Goal: Task Accomplishment & Management: Manage account settings

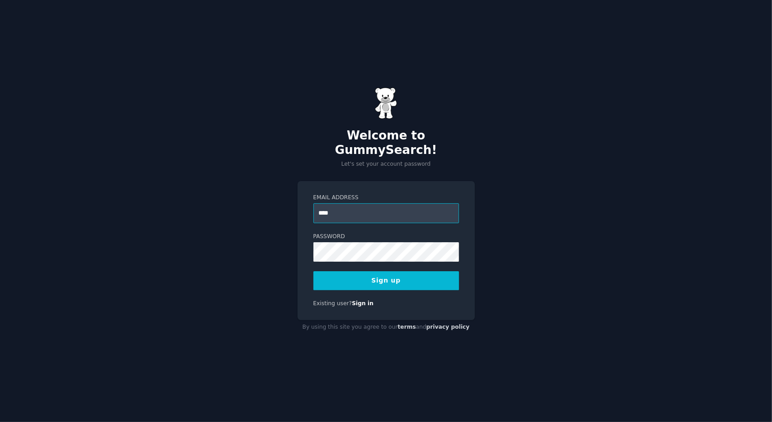
type input "**********"
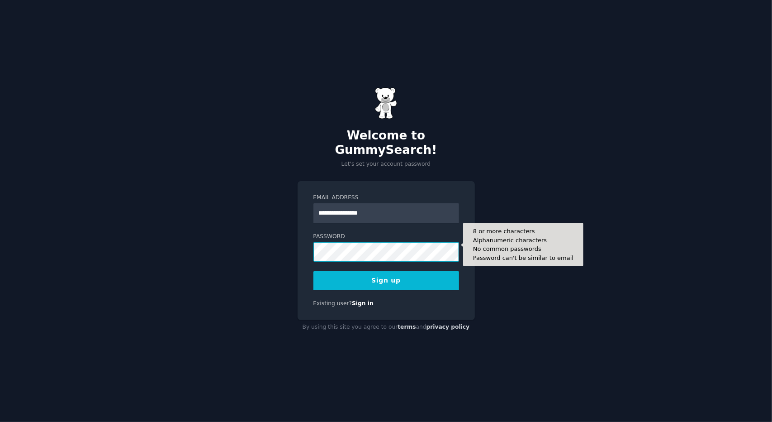
click at [314, 271] on button "Sign up" at bounding box center [387, 280] width 146 height 19
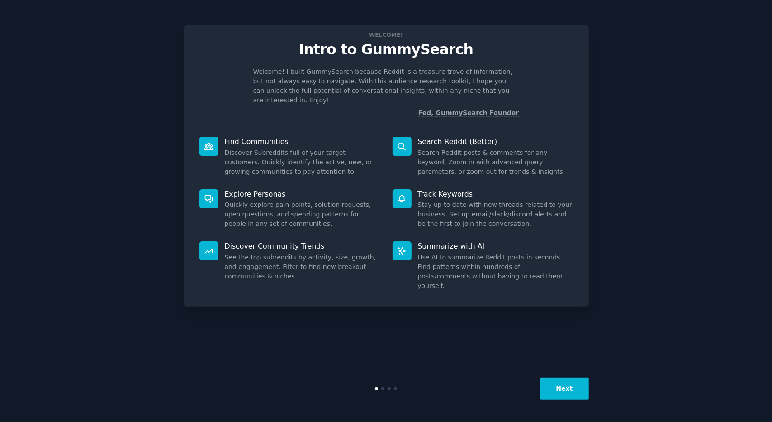
click at [576, 382] on button "Next" at bounding box center [565, 388] width 48 height 22
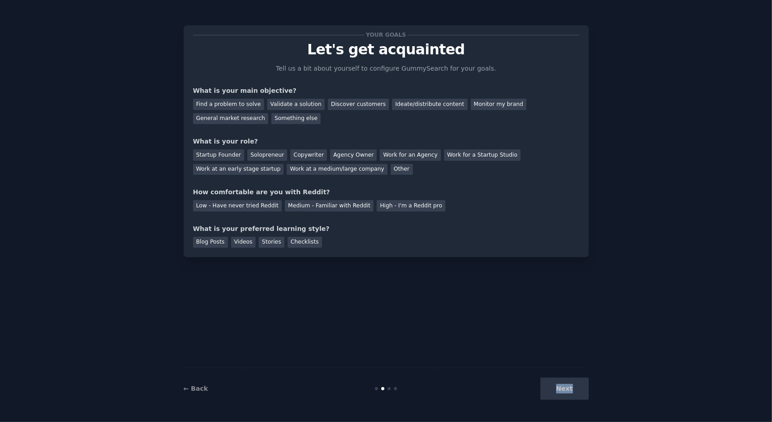
click at [576, 382] on div "Next" at bounding box center [521, 388] width 135 height 22
click at [557, 381] on div "Next" at bounding box center [521, 388] width 135 height 22
click at [566, 385] on div "Next" at bounding box center [521, 388] width 135 height 22
click at [285, 207] on div "Medium - Familiar with Reddit" at bounding box center [329, 205] width 89 height 11
drag, startPoint x: 300, startPoint y: 170, endPoint x: 300, endPoint y: 162, distance: 7.2
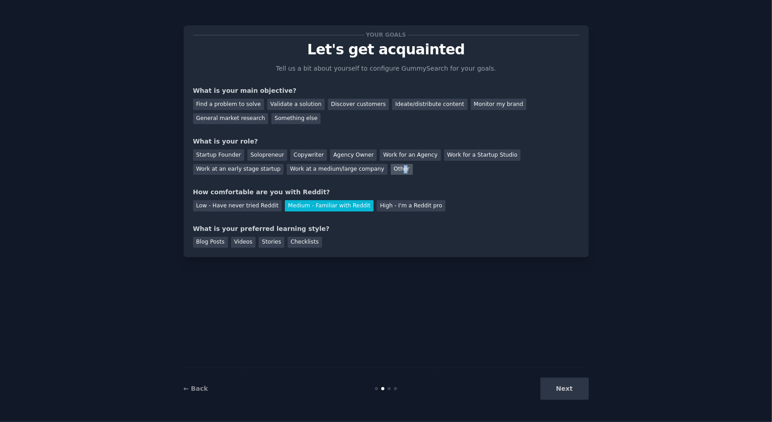
click at [391, 169] on div "Other" at bounding box center [402, 169] width 22 height 11
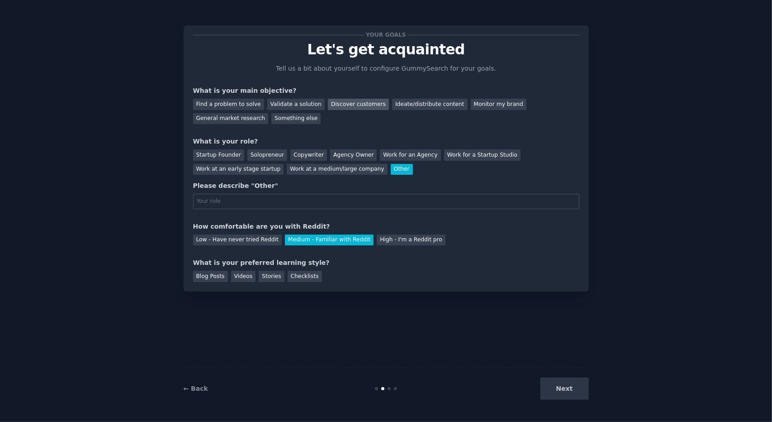
drag, startPoint x: 313, startPoint y: 102, endPoint x: 319, endPoint y: 104, distance: 6.3
click at [315, 102] on div "Find a problem to solve Validate a solution Discover customers Ideate/distribut…" at bounding box center [386, 109] width 386 height 29
click at [339, 107] on div "Discover customers" at bounding box center [358, 104] width 61 height 11
drag, startPoint x: 291, startPoint y: 276, endPoint x: 414, endPoint y: 316, distance: 129.3
click at [292, 276] on div "Checklists" at bounding box center [305, 276] width 34 height 11
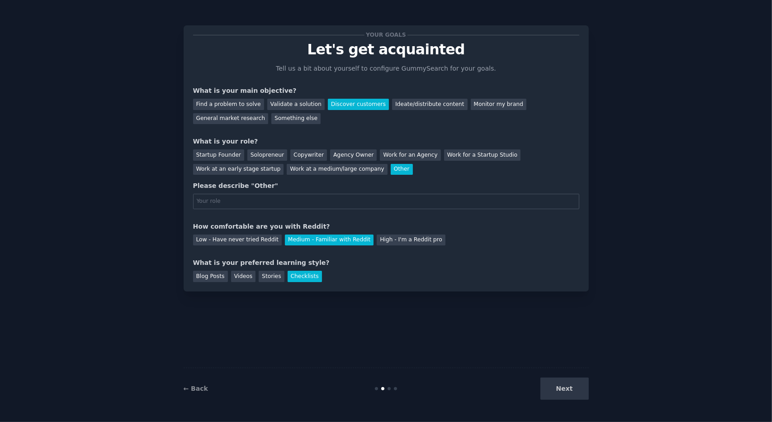
click at [584, 398] on div "Next" at bounding box center [521, 388] width 135 height 22
click at [562, 390] on div "Next" at bounding box center [521, 388] width 135 height 22
click at [407, 147] on div "Startup Founder Solopreneur Copywriter Agency Owner Work for an Agency Work for…" at bounding box center [386, 160] width 386 height 29
click at [405, 152] on div "Work for an Agency" at bounding box center [410, 154] width 61 height 11
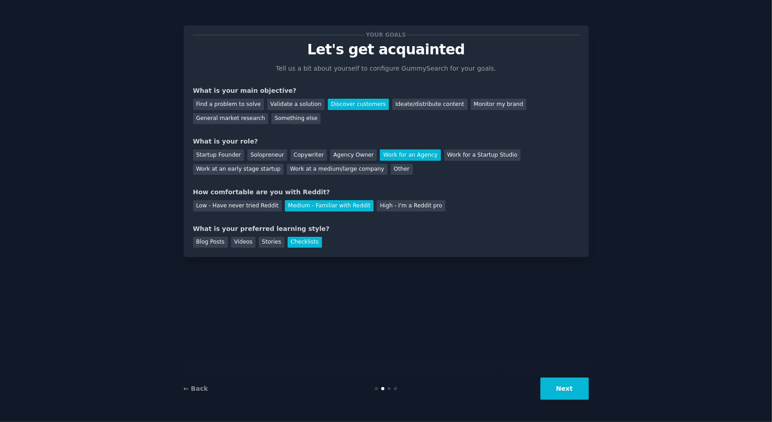
click at [561, 389] on button "Next" at bounding box center [565, 388] width 48 height 22
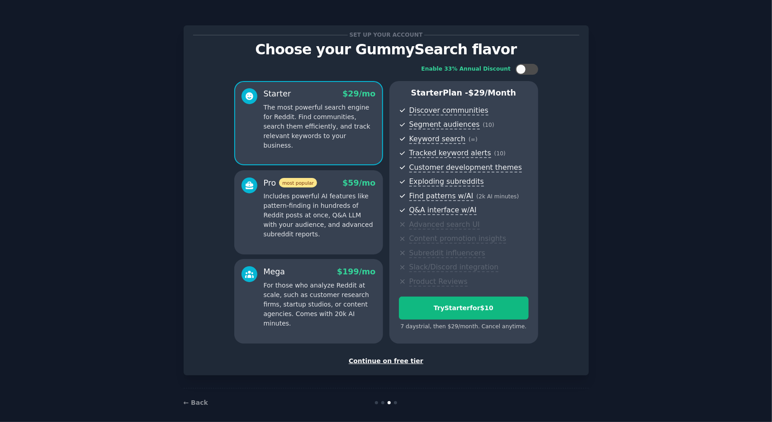
click at [400, 357] on div "Continue on free tier" at bounding box center [386, 361] width 386 height 10
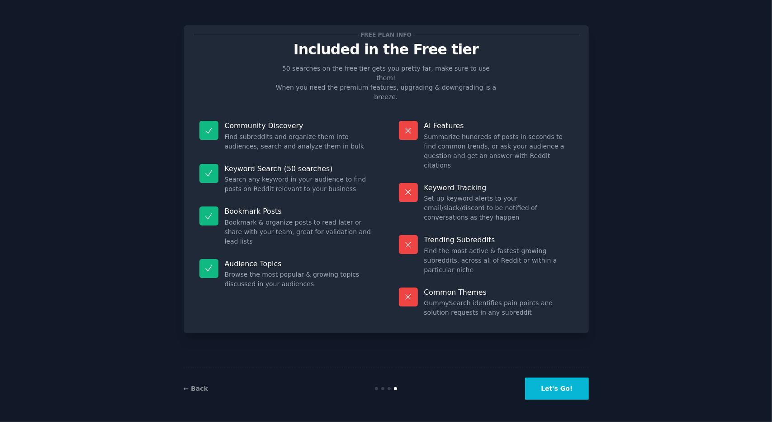
click at [560, 395] on button "Let's Go!" at bounding box center [556, 388] width 63 height 22
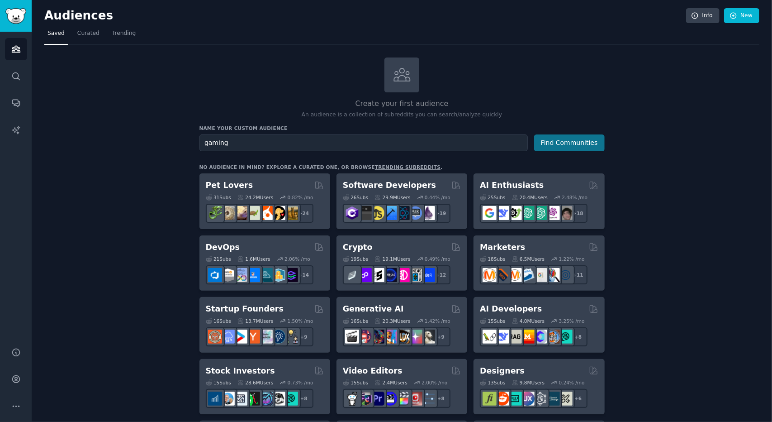
type input "gaming"
click at [561, 143] on button "Find Communities" at bounding box center [569, 142] width 71 height 17
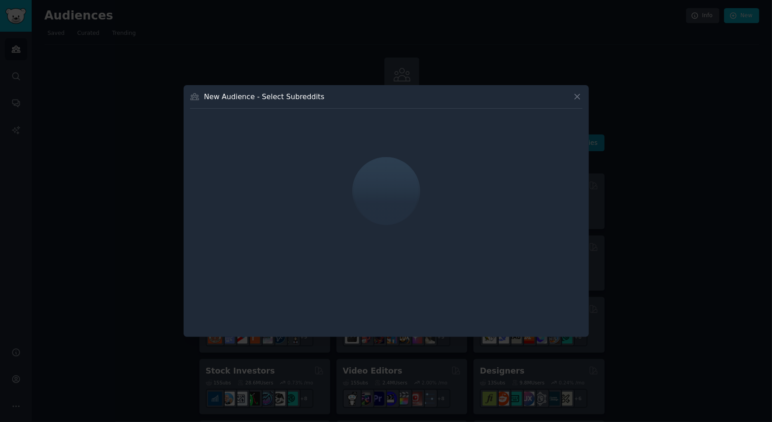
click at [156, 73] on div at bounding box center [386, 211] width 772 height 422
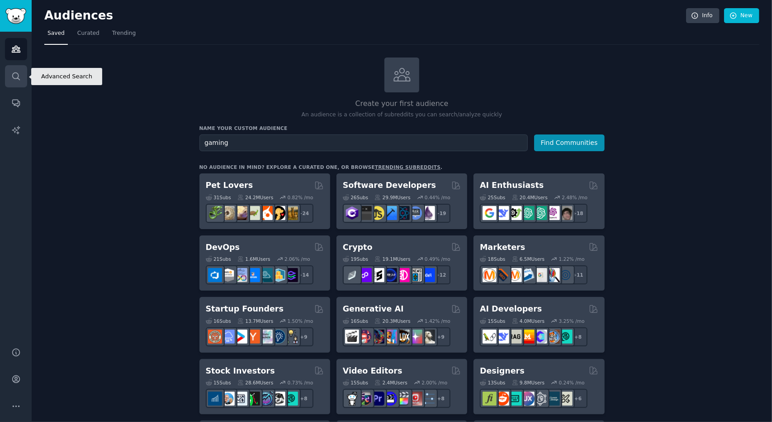
click at [11, 73] on icon "Sidebar" at bounding box center [16, 76] width 10 height 10
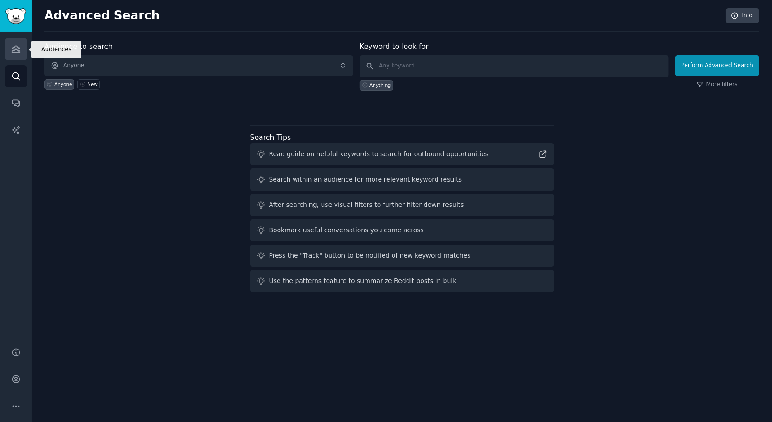
click at [22, 42] on link "Audiences" at bounding box center [16, 49] width 22 height 22
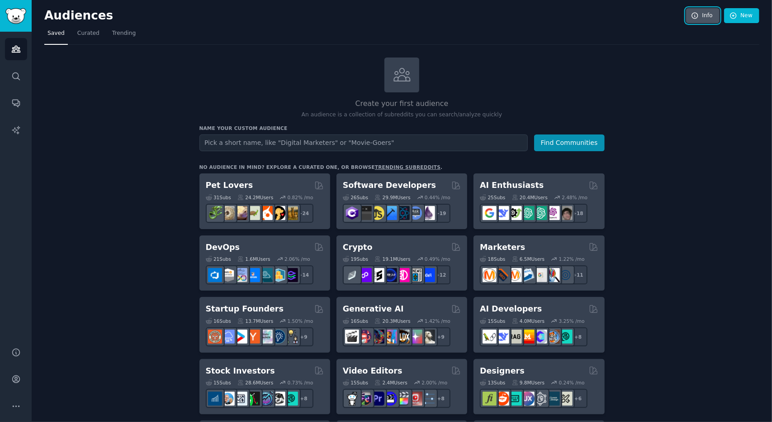
click at [691, 12] on icon at bounding box center [695, 16] width 8 height 8
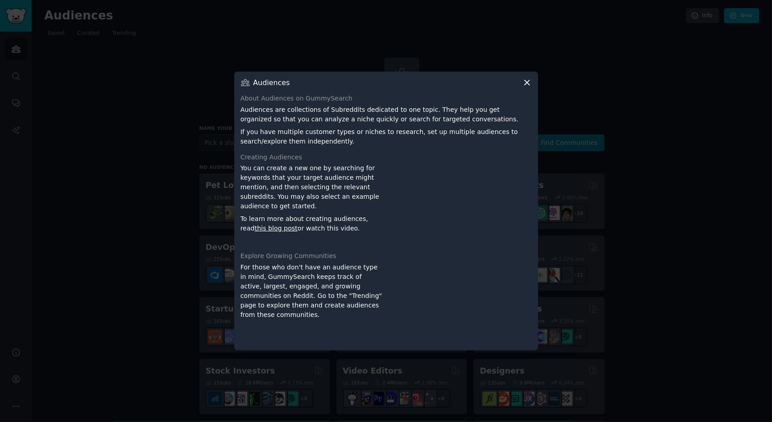
click at [609, 64] on div at bounding box center [386, 211] width 772 height 422
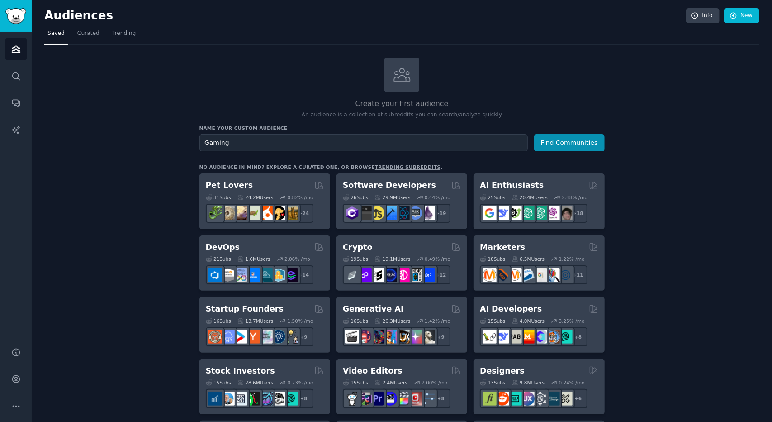
type input "Gaming"
click at [534, 134] on button "Find Communities" at bounding box center [569, 142] width 71 height 17
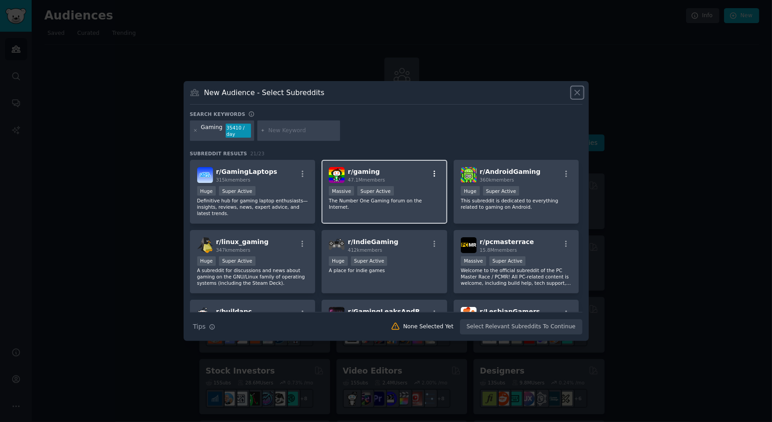
click at [432, 171] on icon "button" at bounding box center [435, 174] width 8 height 8
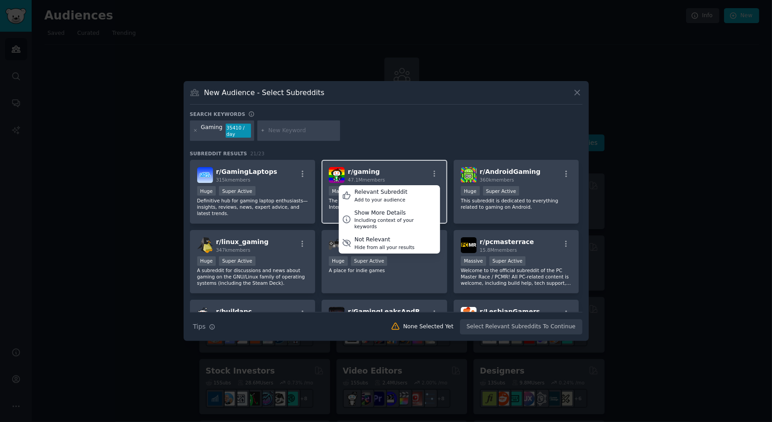
click at [407, 178] on div "r/ gaming 47.1M members Relevant Subreddit Add to your audience Show More Detai…" at bounding box center [384, 175] width 111 height 16
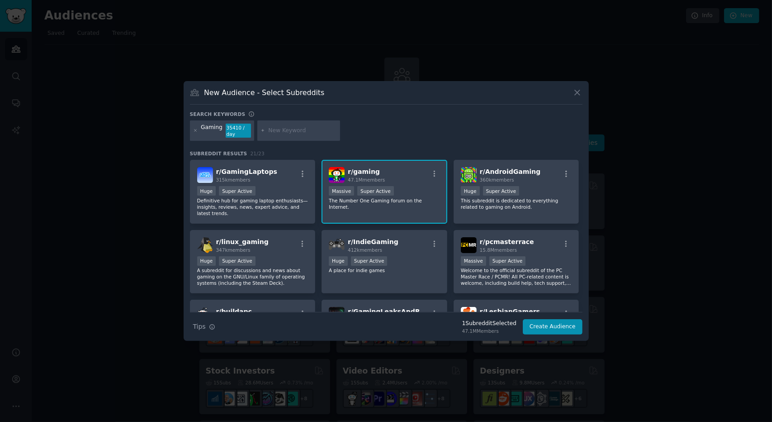
click at [418, 168] on div "r/ gaming 47.1M members" at bounding box center [384, 175] width 111 height 16
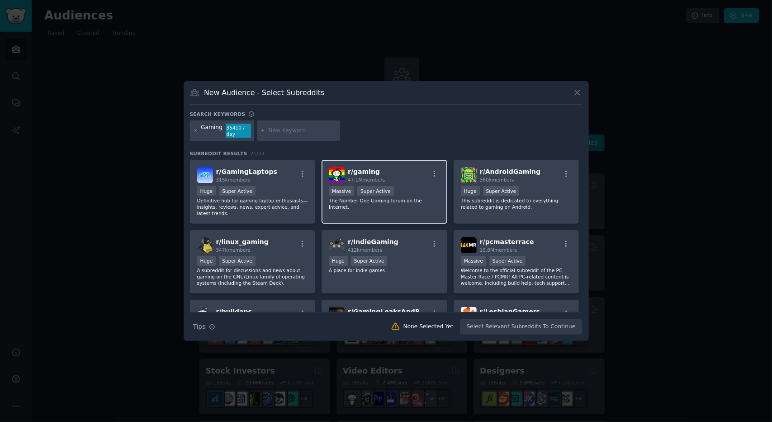
click at [419, 169] on div "r/ gaming 47.1M members" at bounding box center [384, 175] width 111 height 16
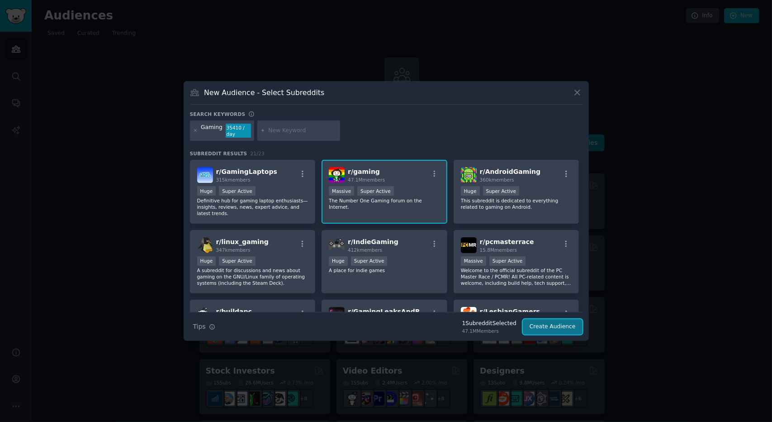
click at [536, 324] on button "Create Audience" at bounding box center [553, 326] width 60 height 15
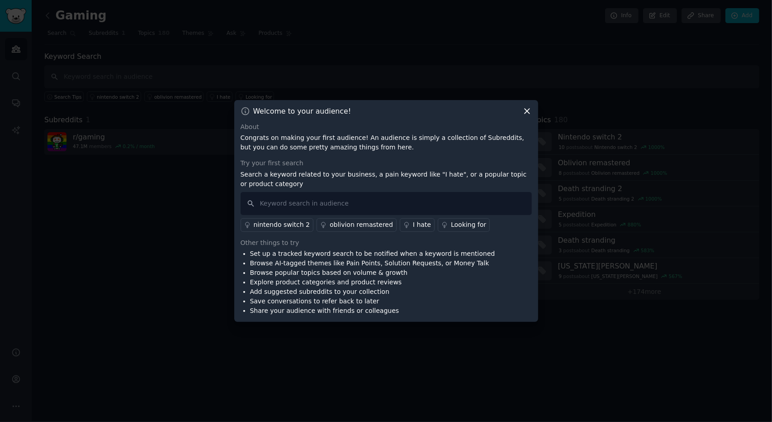
click at [527, 111] on icon at bounding box center [527, 111] width 5 height 5
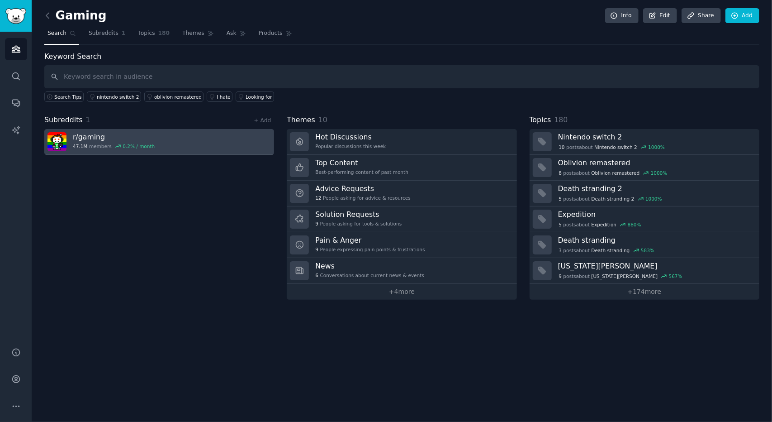
click at [88, 138] on h3 "r/ gaming" at bounding box center [114, 137] width 82 height 10
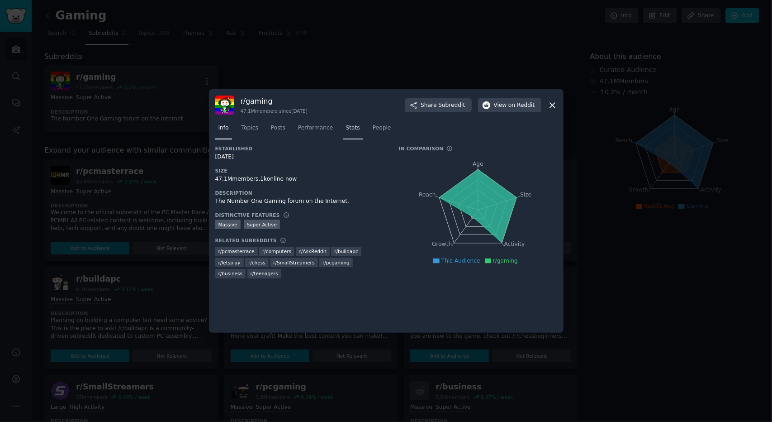
click at [346, 125] on span "Stats" at bounding box center [353, 128] width 14 height 8
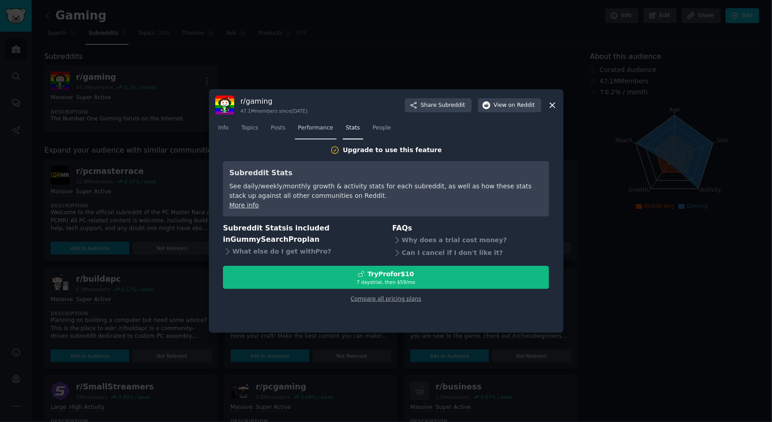
click at [295, 134] on link "Performance" at bounding box center [316, 130] width 42 height 19
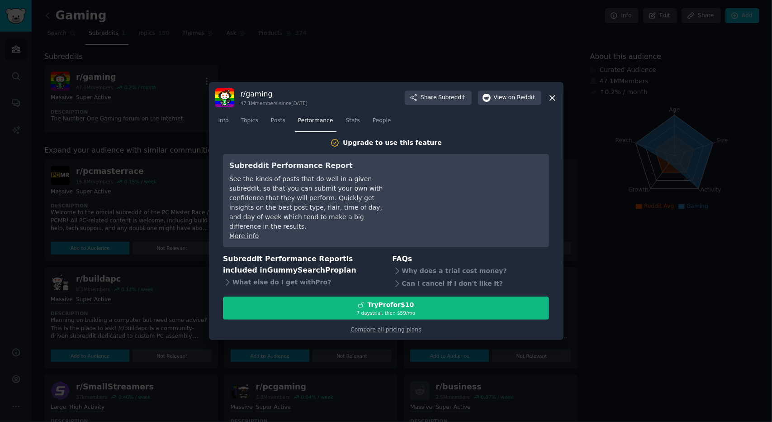
click at [263, 124] on nav "Info Topics Posts Performance Stats People" at bounding box center [386, 123] width 342 height 19
click at [370, 121] on link "People" at bounding box center [382, 123] width 25 height 19
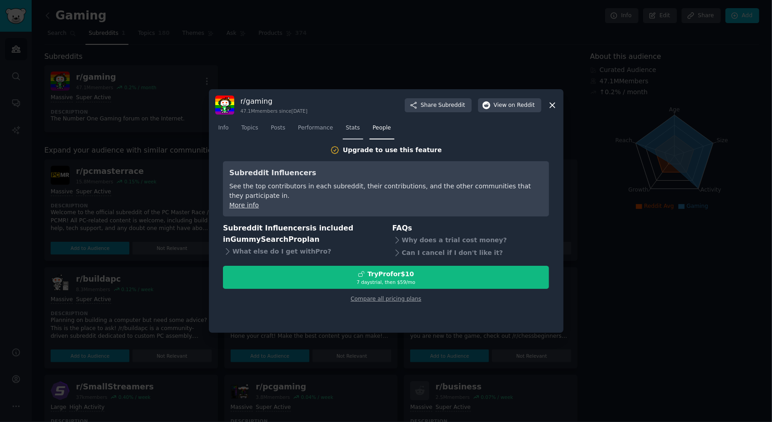
click at [346, 127] on span "Stats" at bounding box center [353, 128] width 14 height 8
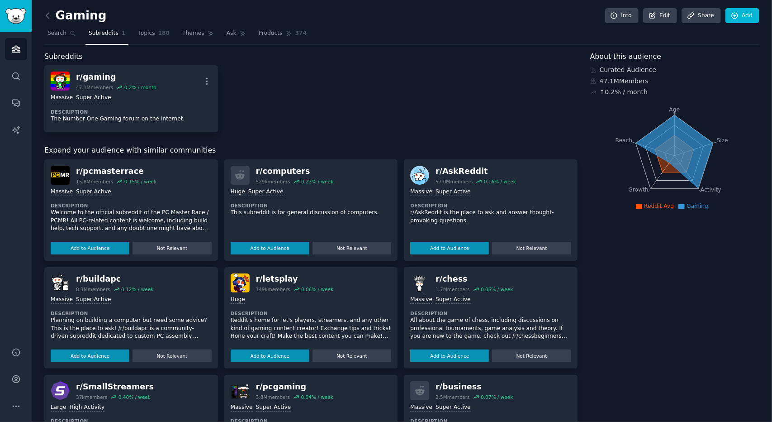
drag, startPoint x: 672, startPoint y: 117, endPoint x: 656, endPoint y: 153, distance: 40.1
click at [657, 151] on icon at bounding box center [675, 151] width 76 height 72
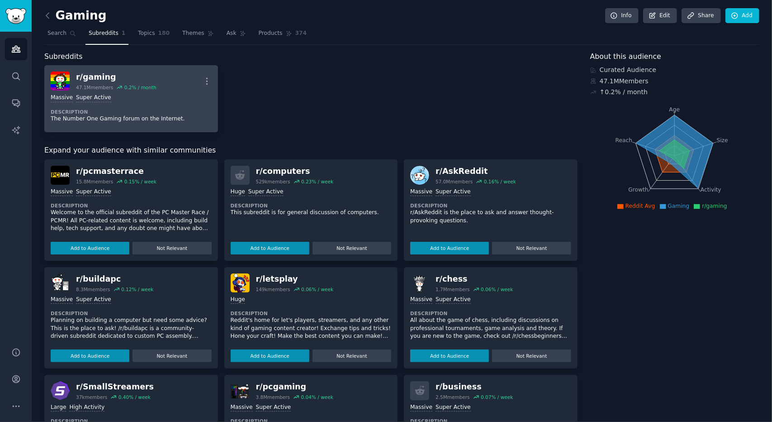
click at [68, 79] on img at bounding box center [60, 80] width 19 height 19
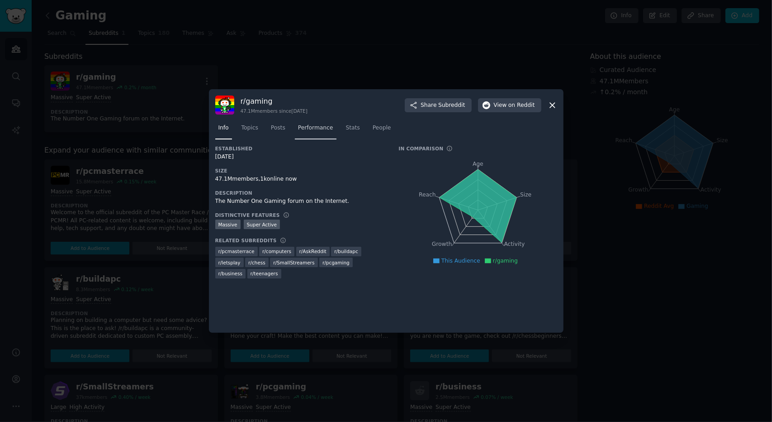
click at [305, 124] on link "Performance" at bounding box center [316, 130] width 42 height 19
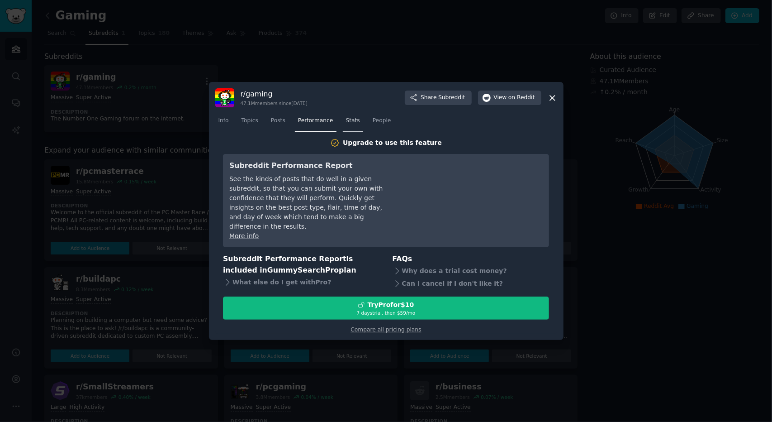
click at [350, 125] on span "Stats" at bounding box center [353, 121] width 14 height 8
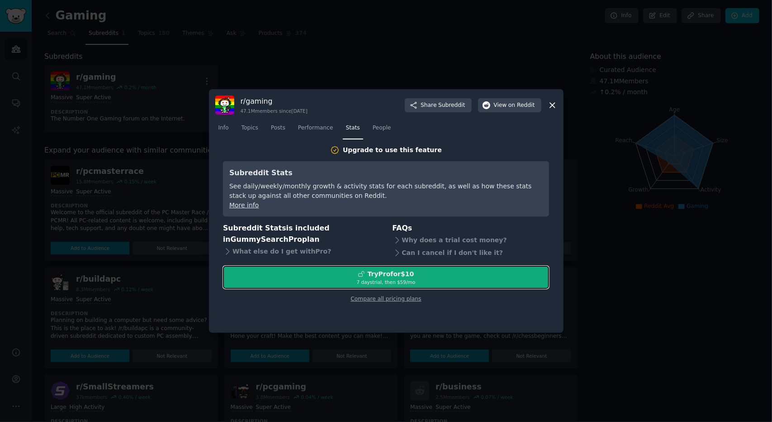
click at [391, 269] on div "Try Pro for $10" at bounding box center [391, 274] width 47 height 10
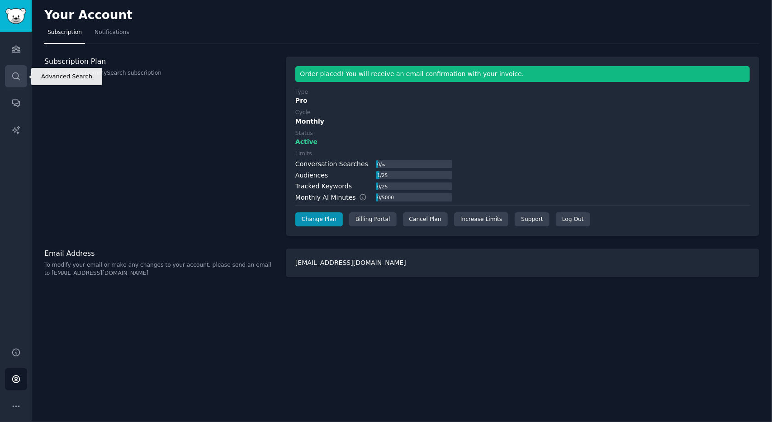
click at [16, 68] on link "Search" at bounding box center [16, 76] width 22 height 22
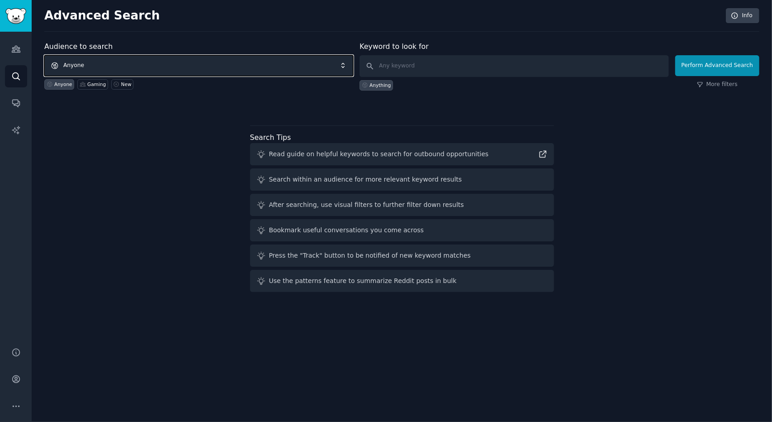
click at [53, 67] on span "Anyone" at bounding box center [198, 65] width 309 height 21
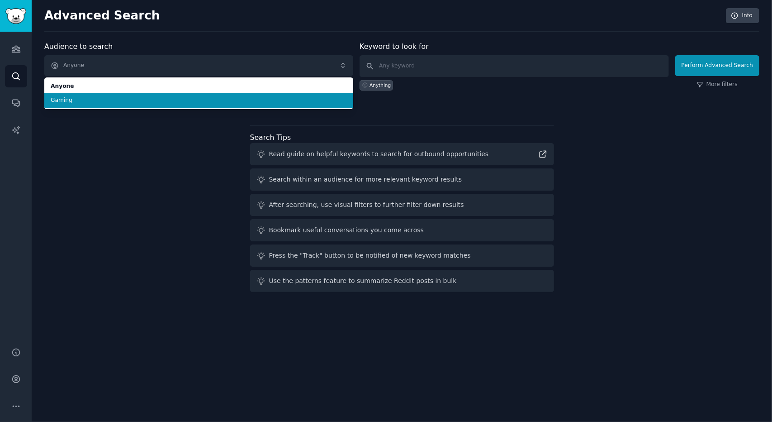
click at [89, 104] on li "Gaming" at bounding box center [198, 100] width 309 height 14
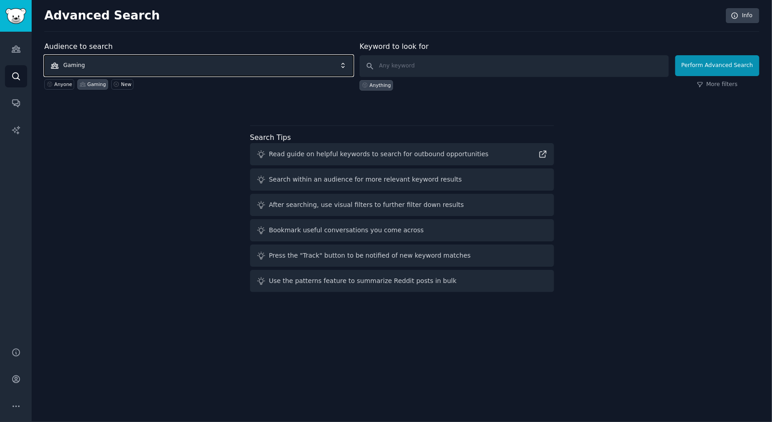
click at [139, 65] on span "Gaming" at bounding box center [198, 65] width 309 height 21
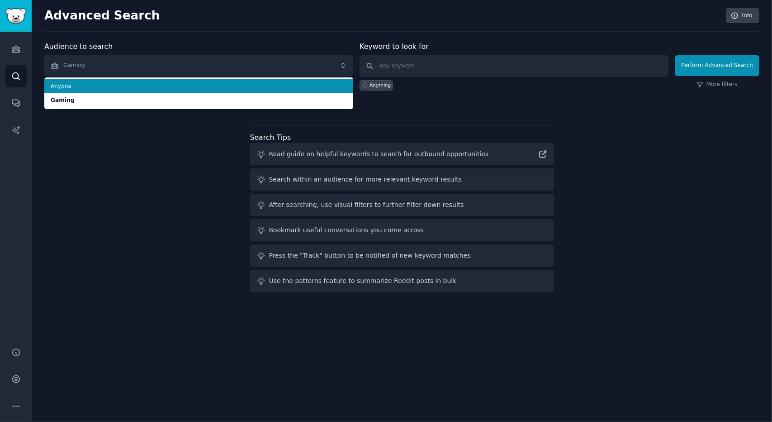
click at [94, 92] on li "Anyone" at bounding box center [198, 86] width 309 height 14
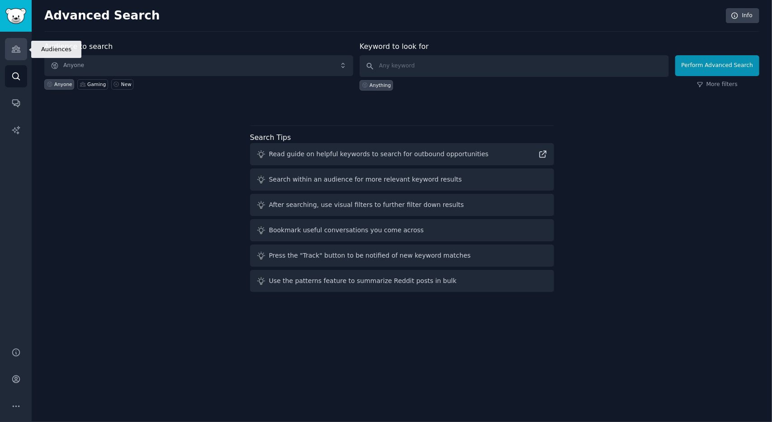
click at [16, 51] on icon "Sidebar" at bounding box center [16, 49] width 10 height 10
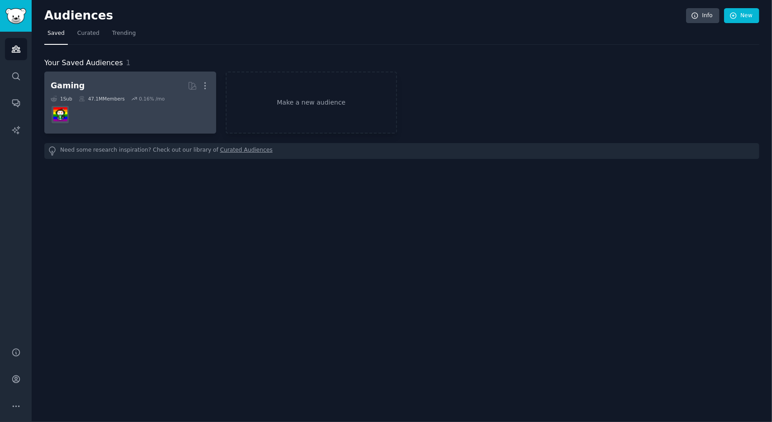
click at [100, 100] on div "47.1M Members" at bounding box center [102, 98] width 46 height 6
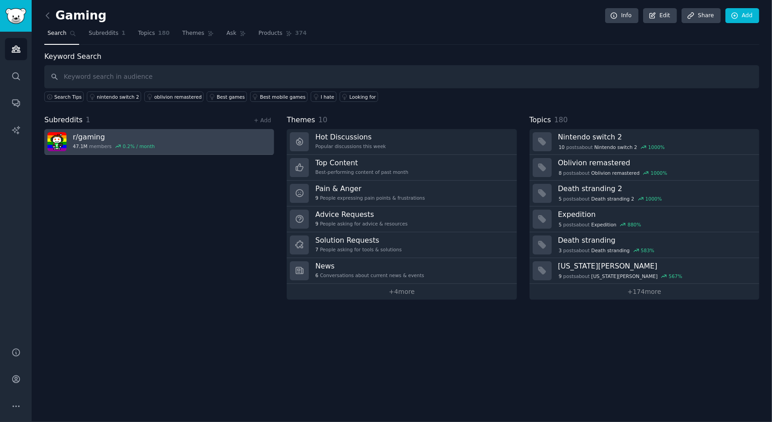
click at [74, 139] on h3 "r/ gaming" at bounding box center [114, 137] width 82 height 10
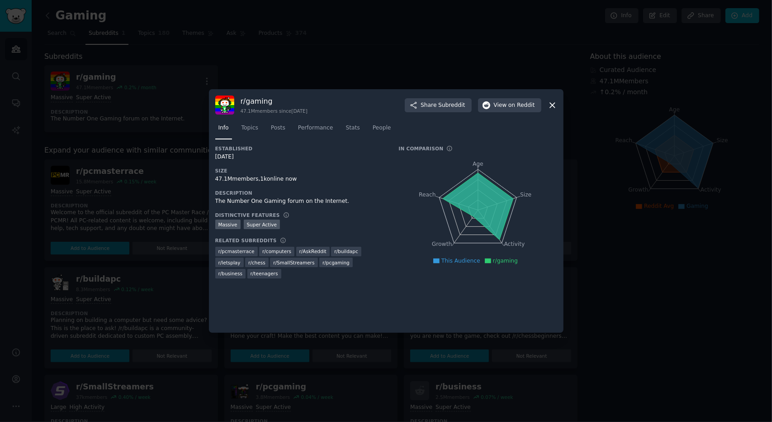
click at [357, 127] on nav "Info Topics Posts Performance Stats People" at bounding box center [386, 130] width 342 height 19
click at [350, 127] on span "Stats" at bounding box center [353, 128] width 14 height 8
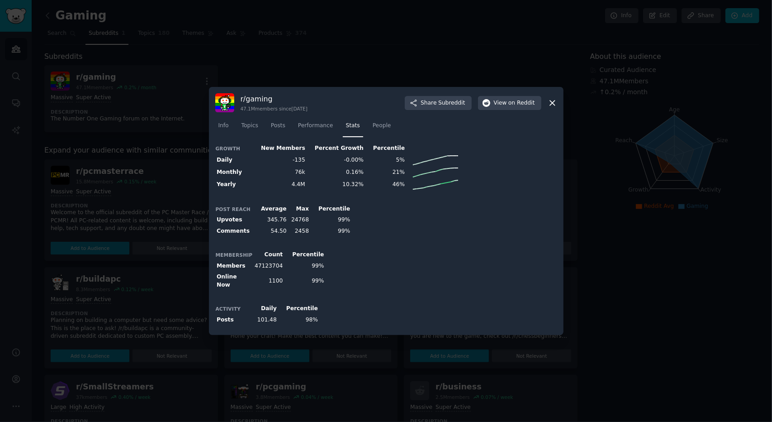
click at [549, 104] on icon at bounding box center [553, 103] width 10 height 10
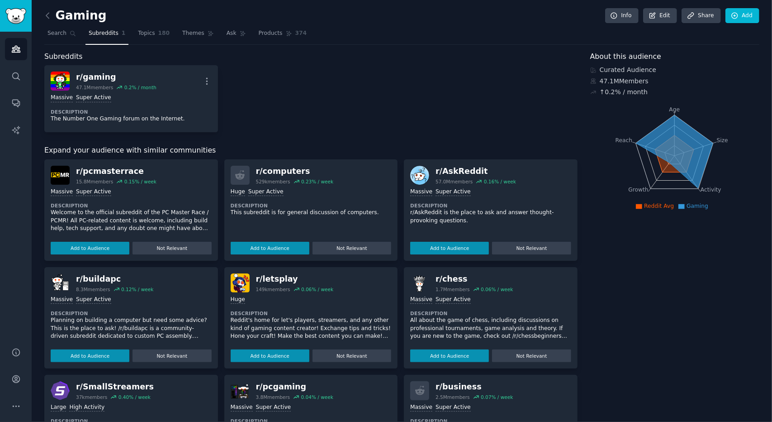
drag, startPoint x: 630, startPoint y: 71, endPoint x: 654, endPoint y: 142, distance: 74.5
click at [637, 81] on div "Curated Audience 47.1M Members ↑ 0.2 % / month" at bounding box center [674, 81] width 169 height 32
drag, startPoint x: 667, startPoint y: 148, endPoint x: 692, endPoint y: 166, distance: 30.8
click at [693, 166] on icon at bounding box center [675, 151] width 76 height 72
click at [692, 166] on icon at bounding box center [675, 151] width 76 height 72
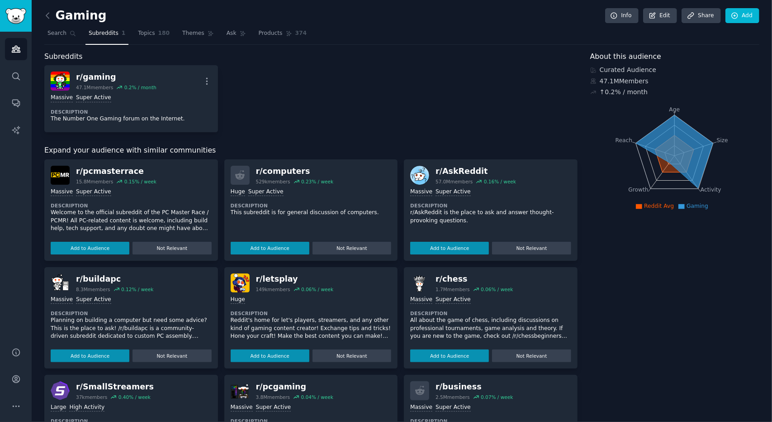
click at [692, 166] on icon at bounding box center [675, 151] width 76 height 72
click at [12, 133] on icon "Sidebar" at bounding box center [16, 130] width 10 height 10
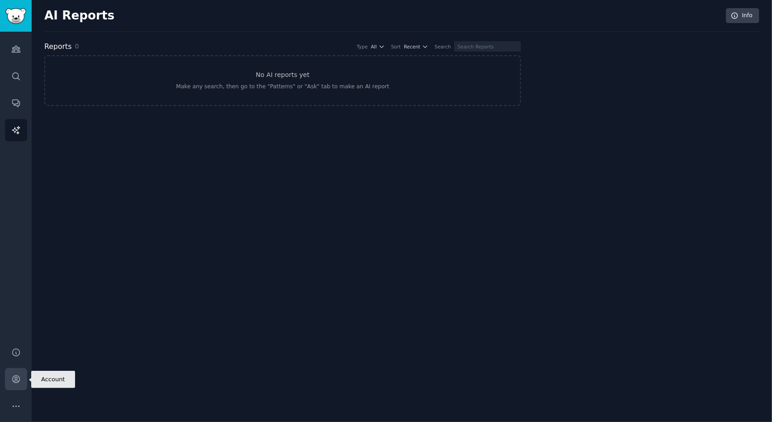
click at [25, 377] on link "Account" at bounding box center [16, 379] width 22 height 22
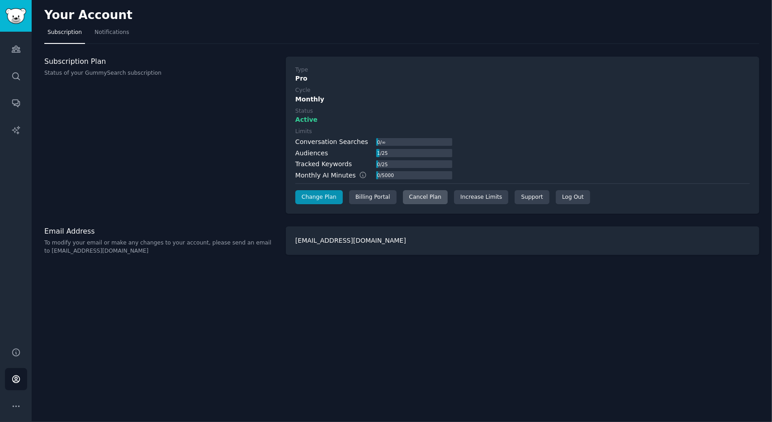
click at [416, 192] on div "Cancel Plan" at bounding box center [425, 197] width 45 height 14
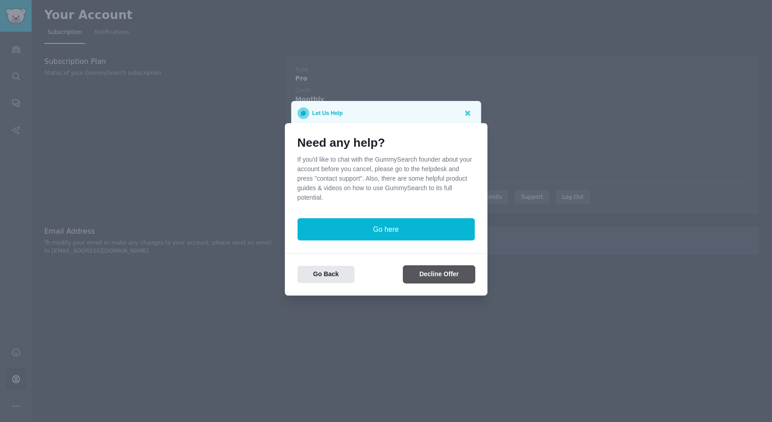
click at [433, 271] on button "Decline Offer" at bounding box center [439, 275] width 71 height 18
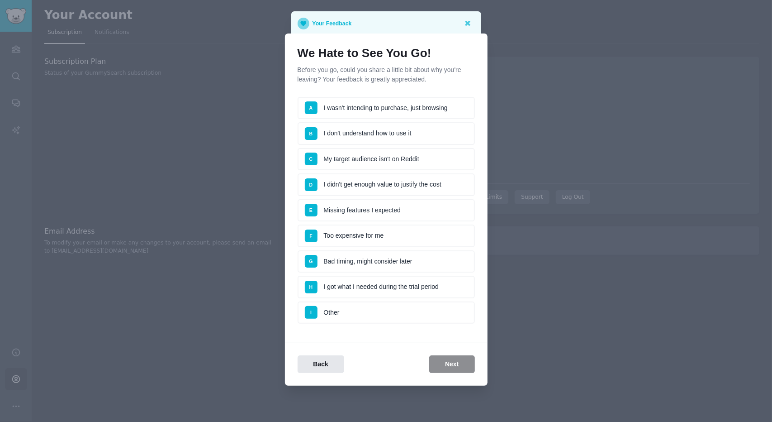
click at [373, 279] on li "H I got what I needed during the trial period" at bounding box center [386, 287] width 177 height 23
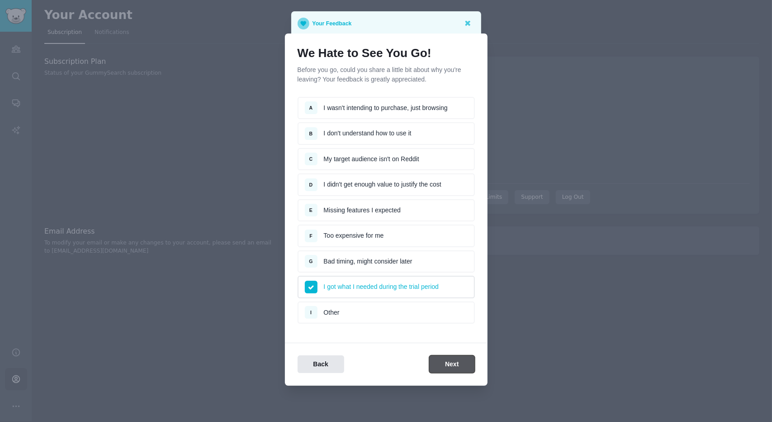
click at [466, 359] on button "Next" at bounding box center [451, 364] width 45 height 18
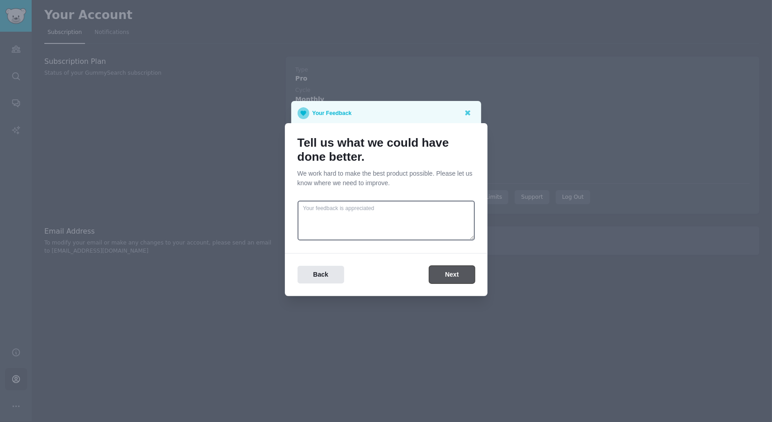
click at [449, 276] on button "Next" at bounding box center [451, 275] width 45 height 18
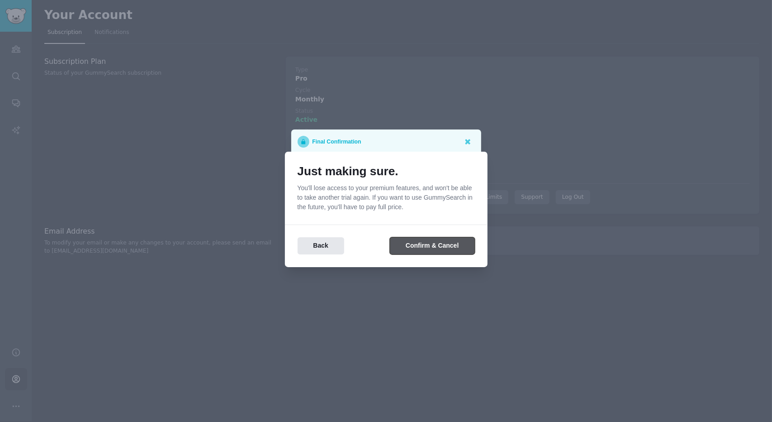
click at [430, 247] on button "Confirm & Cancel" at bounding box center [432, 246] width 85 height 18
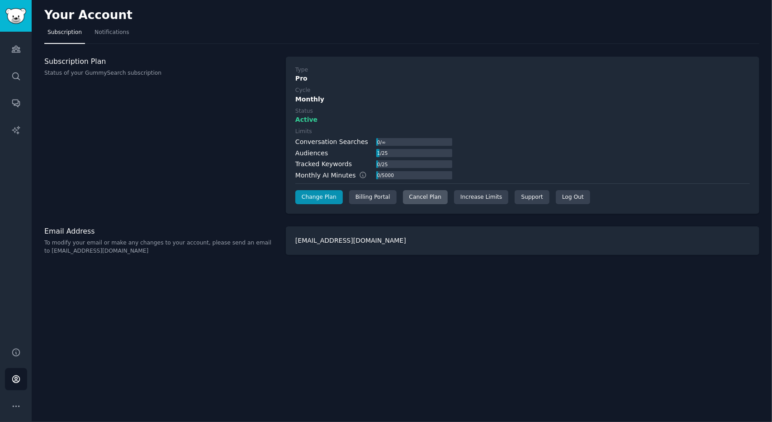
click at [411, 197] on div "Cancel Plan" at bounding box center [425, 197] width 45 height 14
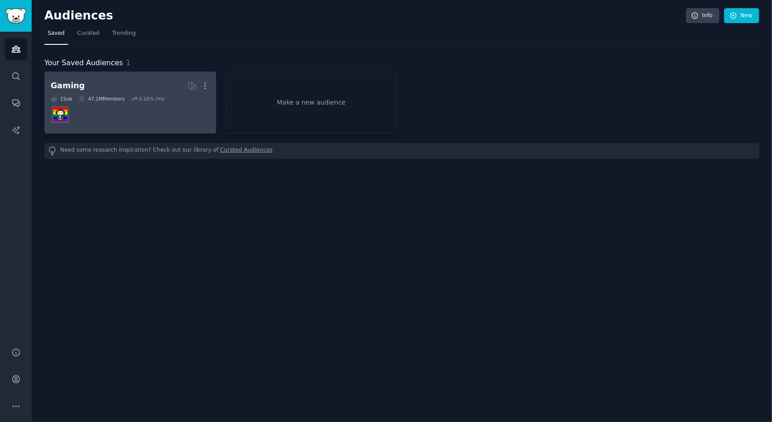
click at [110, 93] on h2 "Gaming More" at bounding box center [130, 86] width 159 height 16
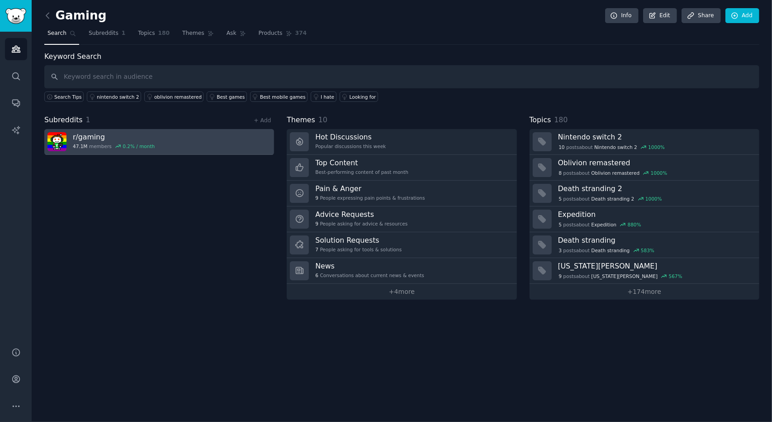
click at [111, 135] on h3 "r/ gaming" at bounding box center [114, 137] width 82 height 10
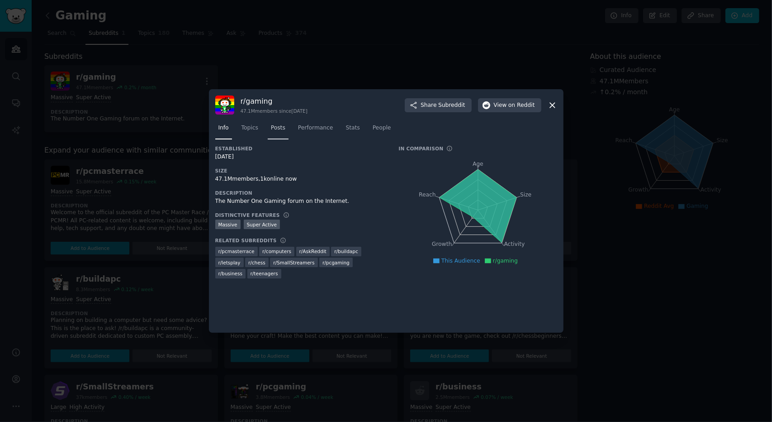
drag, startPoint x: 262, startPoint y: 124, endPoint x: 271, endPoint y: 124, distance: 8.6
click at [264, 124] on nav "Info Topics Posts Performance Stats People" at bounding box center [386, 130] width 342 height 19
click at [271, 124] on span "Posts" at bounding box center [278, 128] width 14 height 8
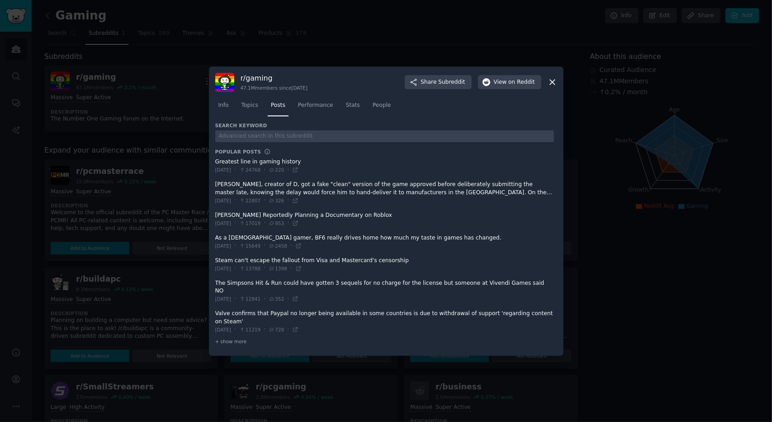
click at [326, 117] on link "Performance" at bounding box center [316, 107] width 42 height 19
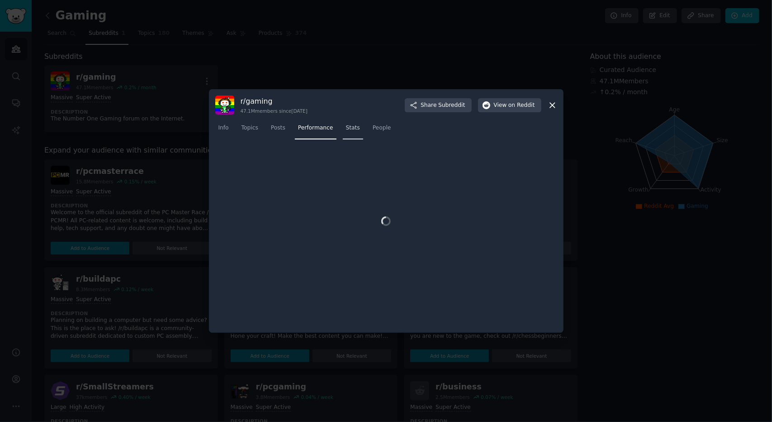
click at [346, 129] on span "Stats" at bounding box center [353, 128] width 14 height 8
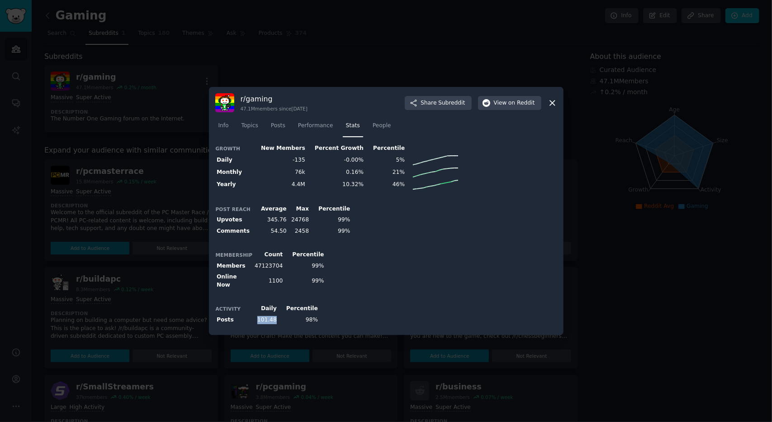
drag, startPoint x: 275, startPoint y: 314, endPoint x: 258, endPoint y: 314, distance: 17.2
click at [258, 314] on td "101.48" at bounding box center [265, 319] width 25 height 11
click at [615, 214] on div at bounding box center [386, 211] width 772 height 422
